Goal: Information Seeking & Learning: Learn about a topic

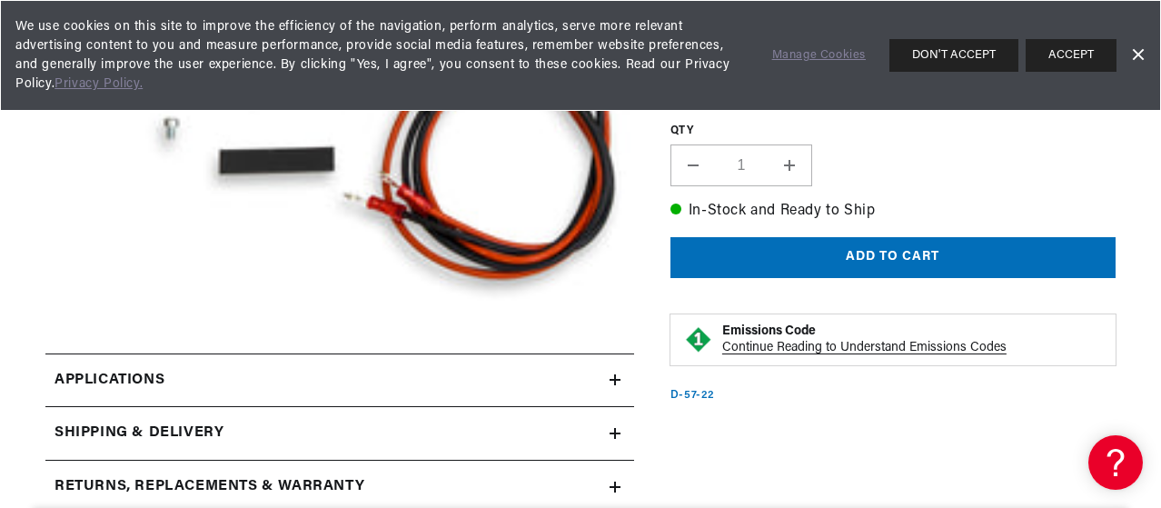
scroll to position [0, 551]
drag, startPoint x: 1061, startPoint y: 50, endPoint x: 1061, endPoint y: 113, distance: 62.7
click at [1061, 50] on button "ACCEPT" at bounding box center [1071, 55] width 91 height 33
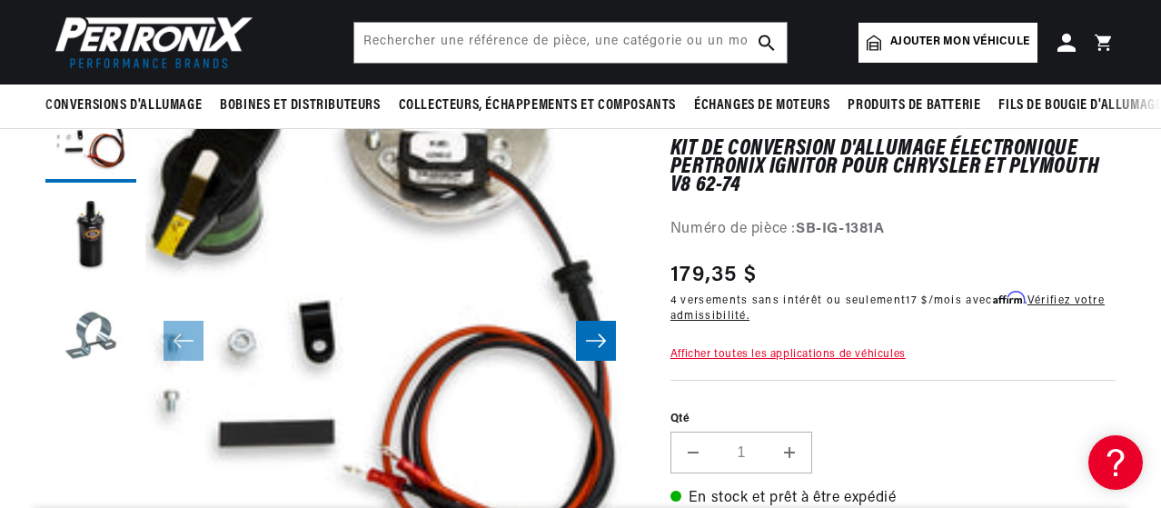
scroll to position [0, 907]
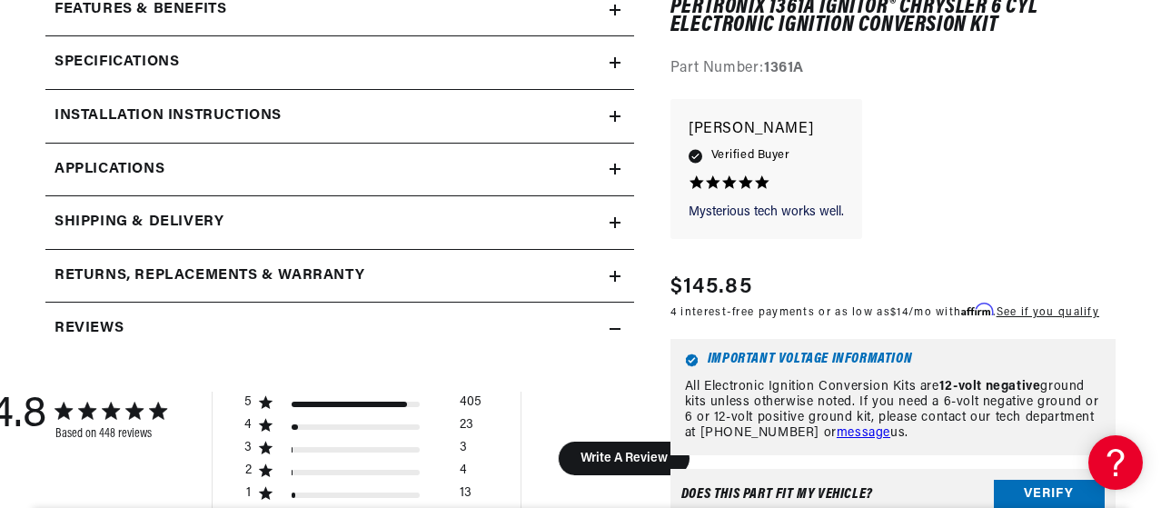
scroll to position [0, 551]
click at [310, 55] on div "Specifications" at bounding box center [327, 63] width 564 height 24
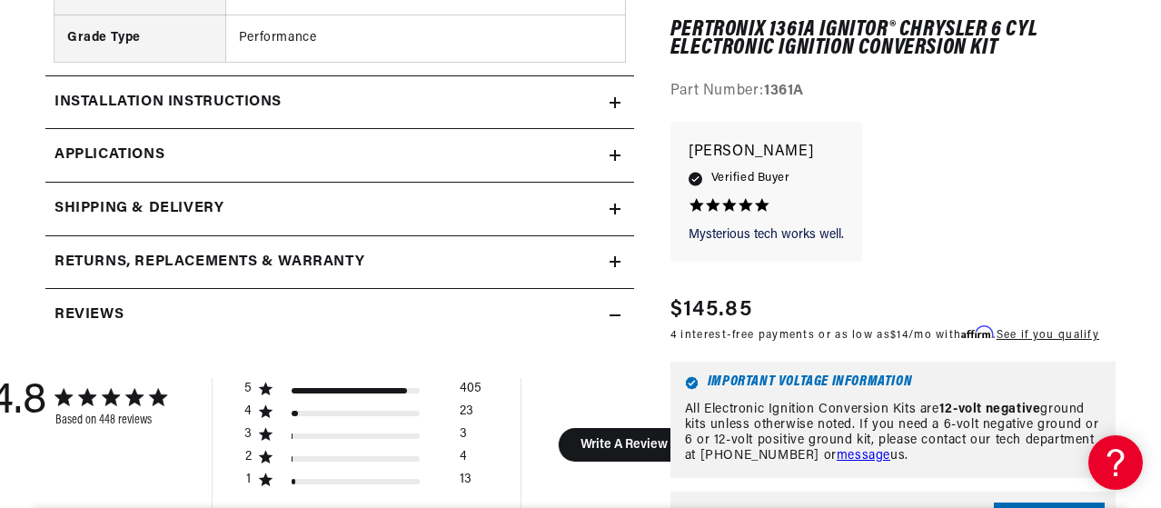
click at [546, 148] on link "Applications" at bounding box center [339, 156] width 589 height 54
